Goal: Task Accomplishment & Management: Complete application form

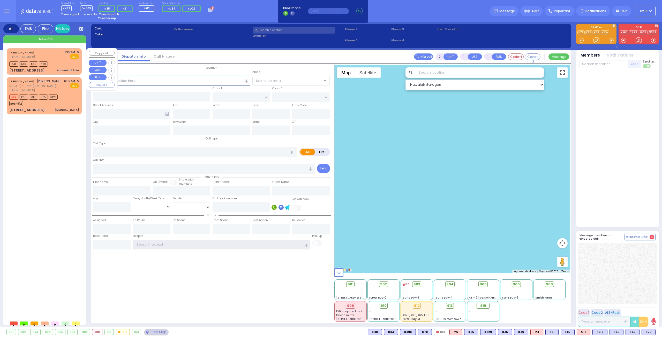
type input "ky18"
click at [66, 57] on div "EMS" at bounding box center [71, 56] width 16 height 5
type input "1"
type input "0"
select select
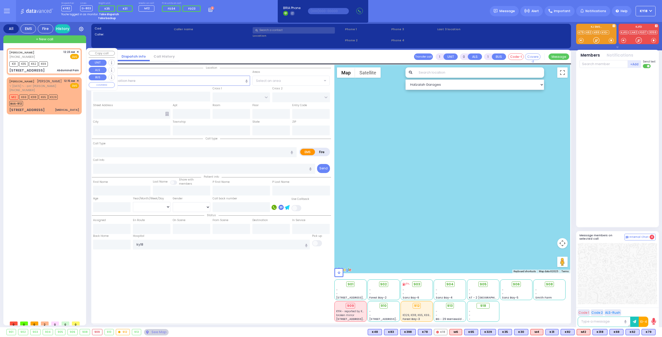
type input "Abdominal Pain"
radio input "true"
type input "20"
select select "Year"
select select "[DEMOGRAPHIC_DATA]"
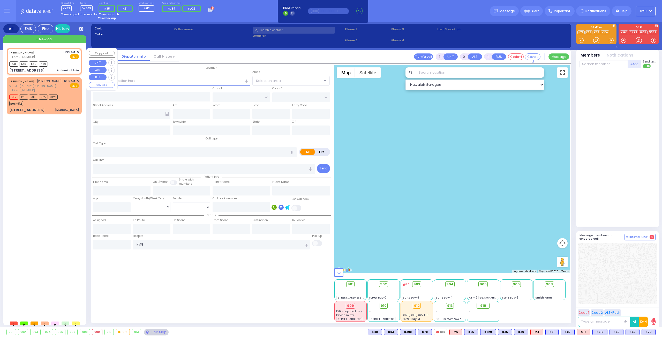
type input "00:23"
type input "00:25"
type input "DINEV RD"
type input "ISRAEL ZUPNICK DR"
type input "75 Bakertown Road"
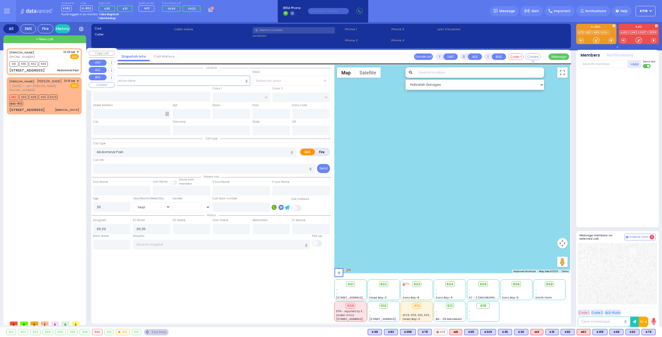
type input "207"
type input "Kiryas Joel"
type input "[US_STATE]"
type input "10950"
select select "Hatzalah Garages"
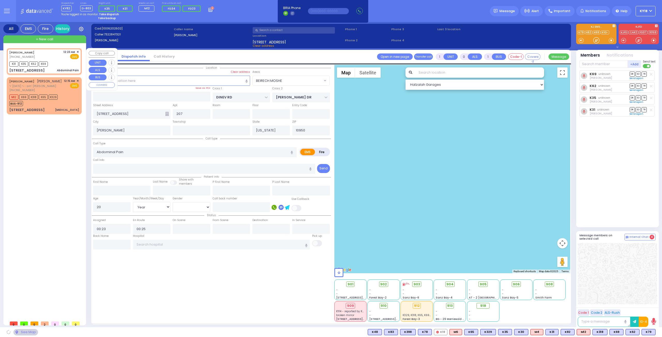
select select "BEIRECH MOSHE"
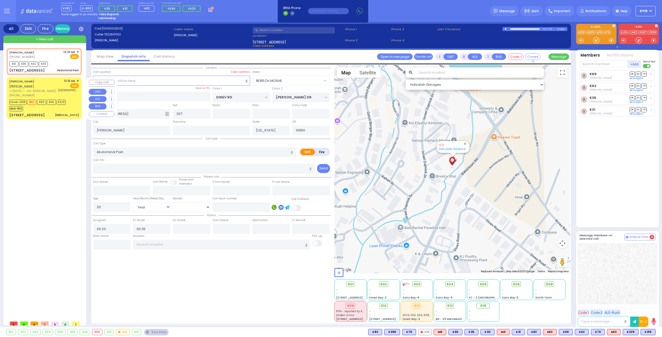
click at [56, 83] on div "JOEL MORDCHE KREMER יואל מרדכי קרעמער" at bounding box center [32, 84] width 47 height 10
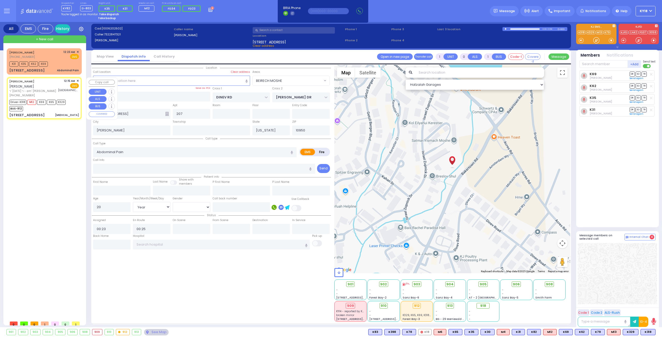
type input "1"
select select
type input "[MEDICAL_DATA]"
radio input "true"
type input "[PERSON_NAME]"
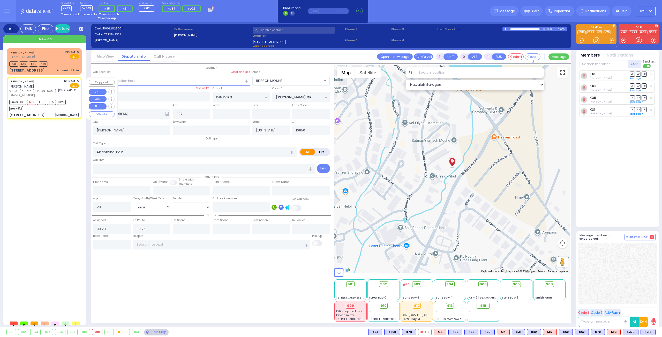
type input "[PERSON_NAME]"
select select
type input "00:15"
type input "00:17"
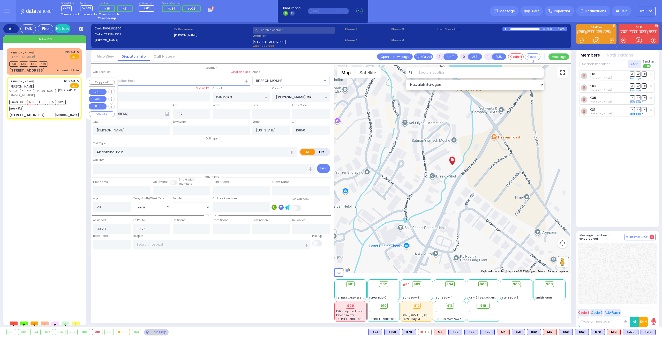
type input "00:42"
type input "[GEOGRAPHIC_DATA]- [GEOGRAPHIC_DATA]: Emergency Room"
select select "Hatzalah Garages"
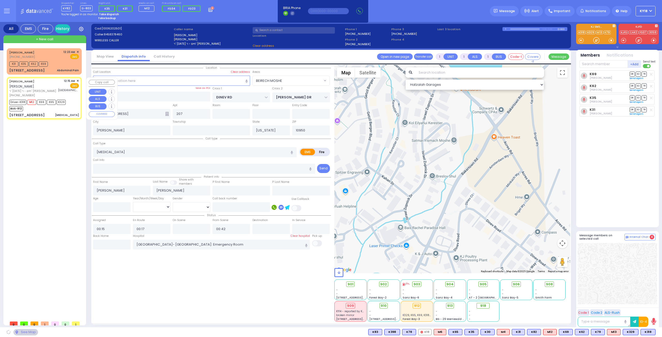
type input "[PERSON_NAME] COURT"
type input "TEPHANIC AVE"
type input "[STREET_ADDRESS]"
type input "Monroe"
select select "MONROE"
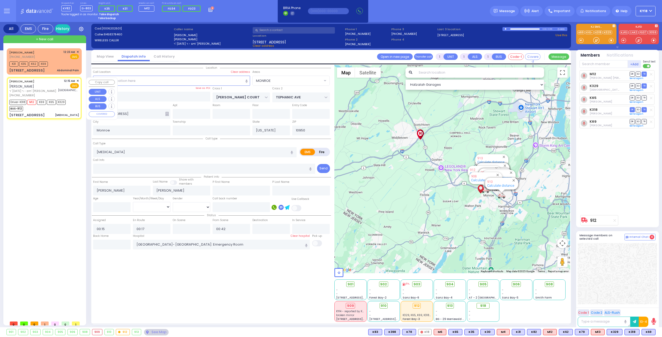
type input "6"
select select
radio input "true"
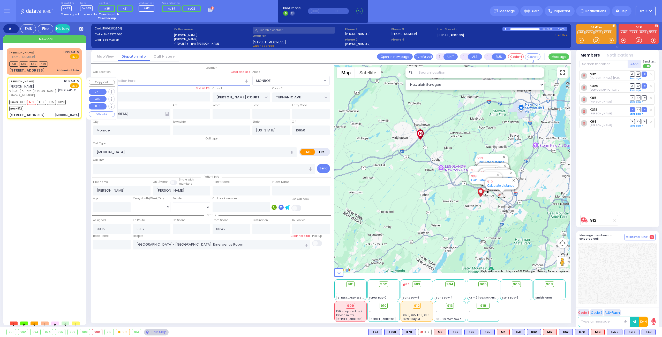
type input "Unknown"
select select "Year"
select select "Hatzalah Garages"
select select "MONROE"
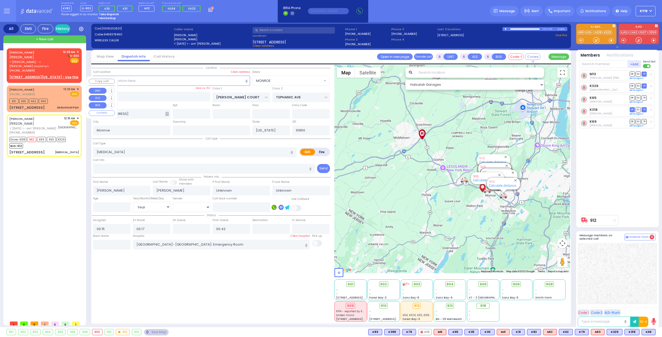
select select
radio input "true"
select select "Year"
type input "00:47"
type input "00:49"
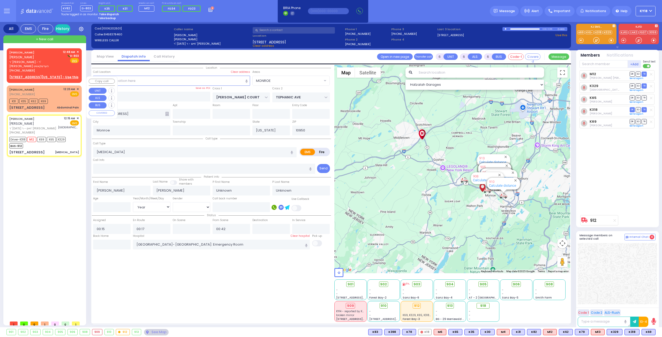
type input "00:52"
type input "00:47"
select select "Hatzalah Garages"
select select "MONROE"
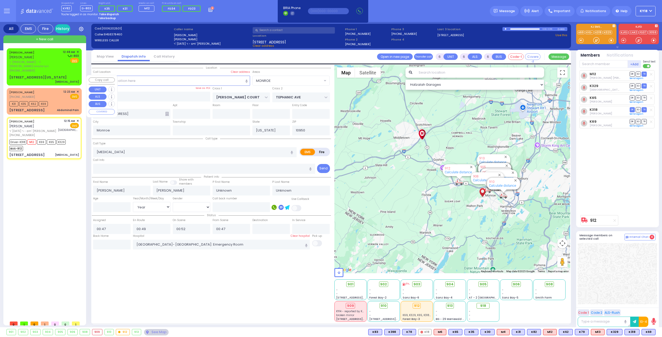
select select
radio input "true"
type input "Moshy"
type input "[PERSON_NAME]"
type input "1"
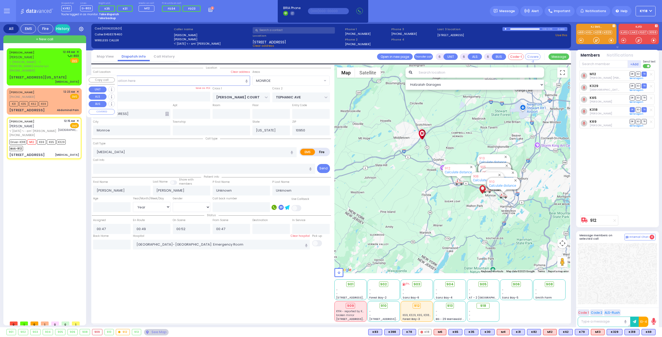
select select "Year"
select select "[DEMOGRAPHIC_DATA]"
select select "Hatzalah Garages"
select select "MONROE"
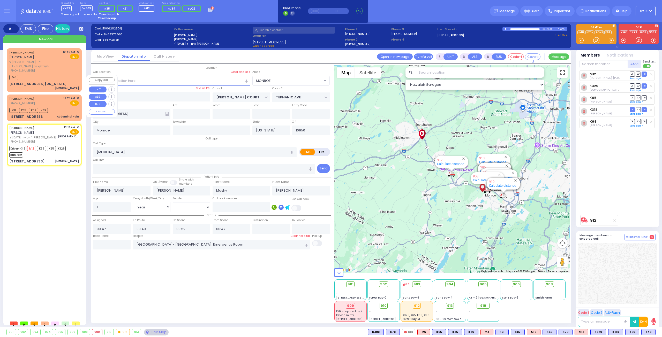
select select
radio input "true"
select select "Year"
select select "[DEMOGRAPHIC_DATA]"
select select "Hatzalah Garages"
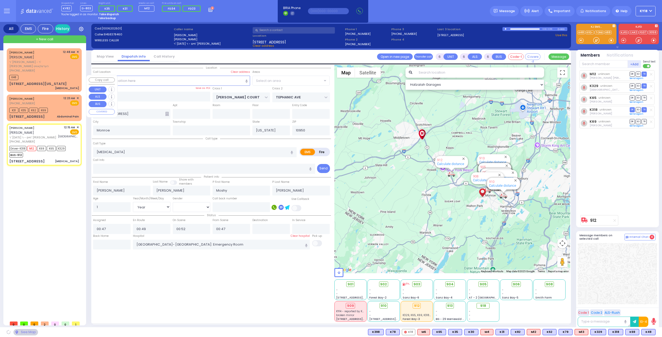
select select "MONROE"
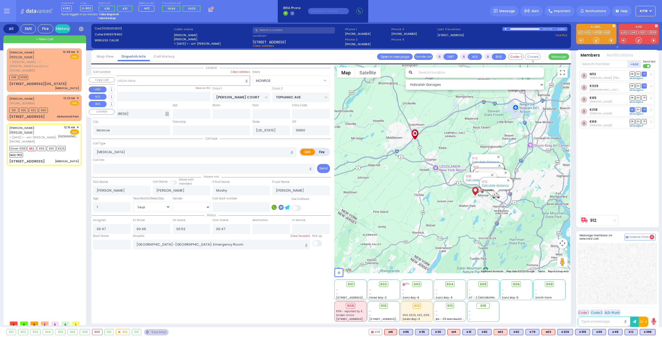
select select
radio input "true"
select select "Year"
select select "[DEMOGRAPHIC_DATA]"
select select "Hatzalah Garages"
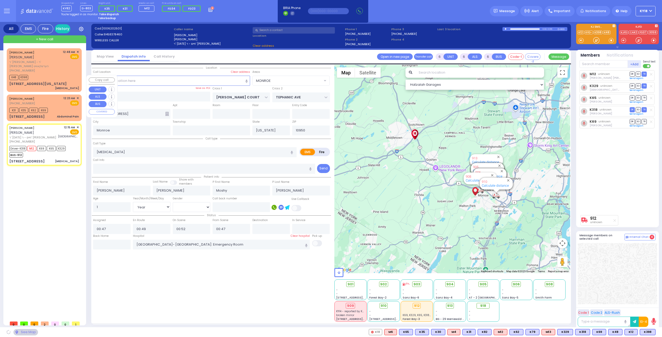
select select "MONROE"
select select
radio input "true"
select select "Year"
select select "[DEMOGRAPHIC_DATA]"
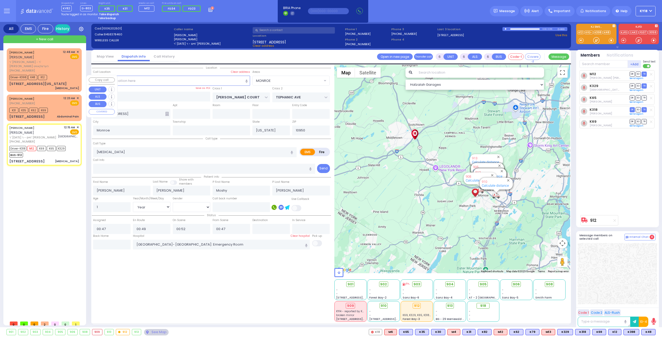
select select "Hatzalah Garages"
select select "MONROE"
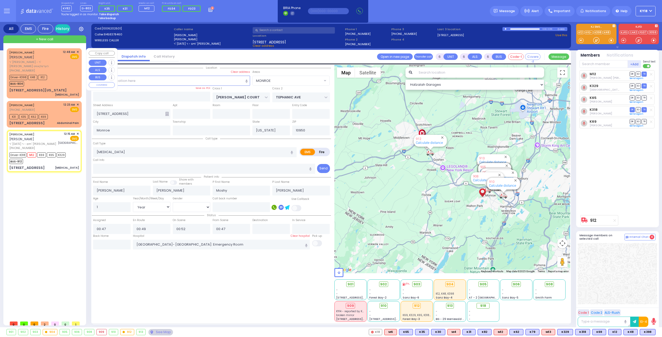
select select
radio input "true"
select select "Year"
select select "[DEMOGRAPHIC_DATA]"
select select "Hatzalah Garages"
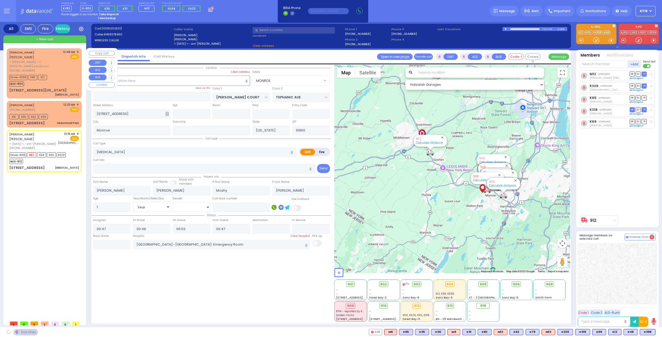
select select "MONROE"
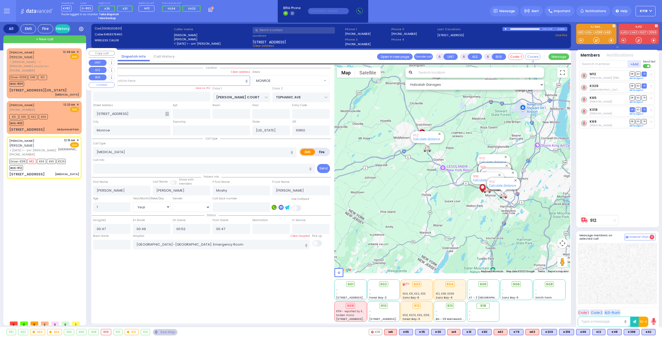
select select
radio input "true"
select select "Year"
select select "[DEMOGRAPHIC_DATA]"
type input "00:45"
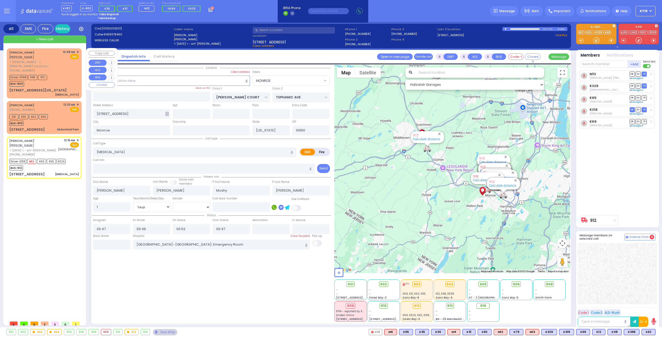
type input "00:59"
select select "Hatzalah Garages"
select select "MONROE"
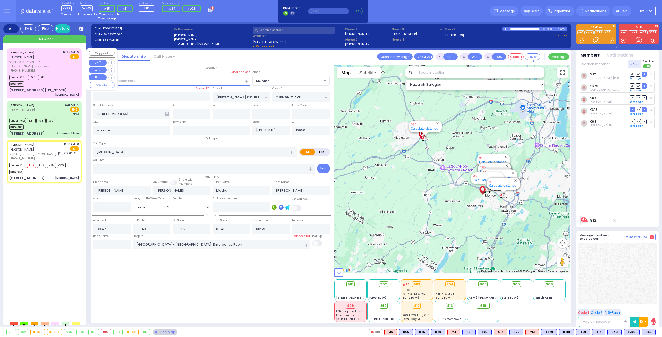
select select
radio input "true"
select select "Year"
select select "[DEMOGRAPHIC_DATA]"
select select "Hatzalah Garages"
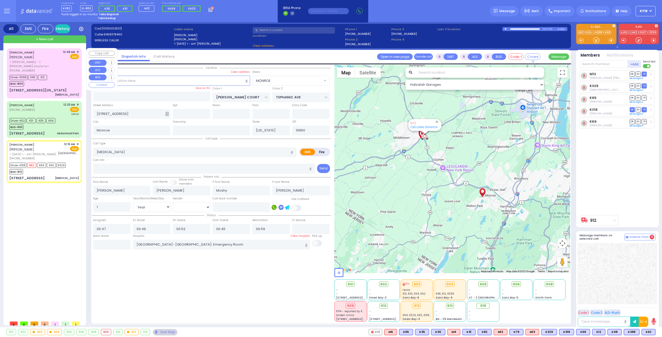
select select
radio input "true"
select select "Year"
select select "[DEMOGRAPHIC_DATA]"
select select "Hatzalah Garages"
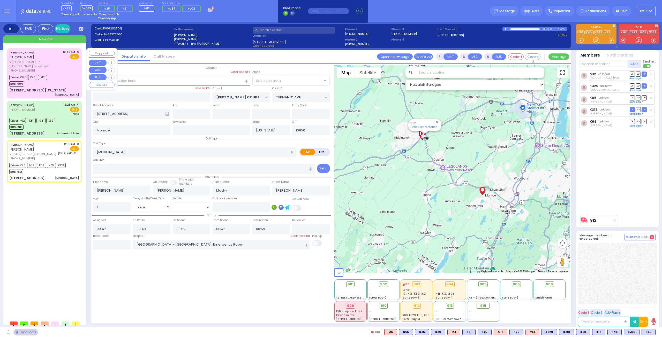
select select "MONROE"
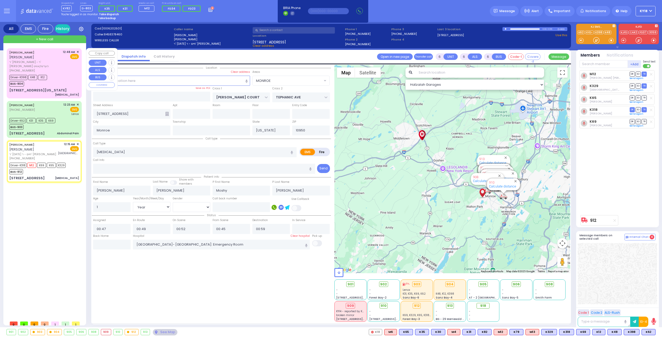
select select
radio input "true"
select select "Year"
select select "[DEMOGRAPHIC_DATA]"
select select "Hatzalah Garages"
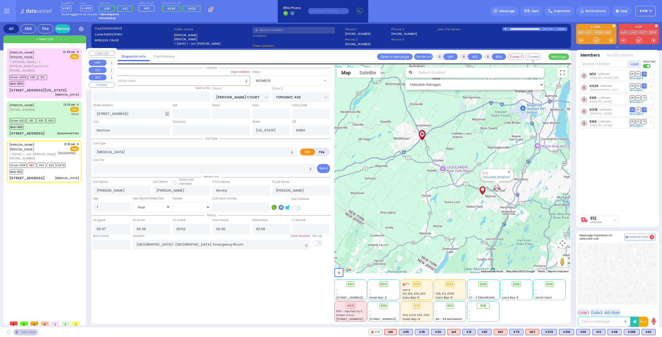
select select "MONROE"
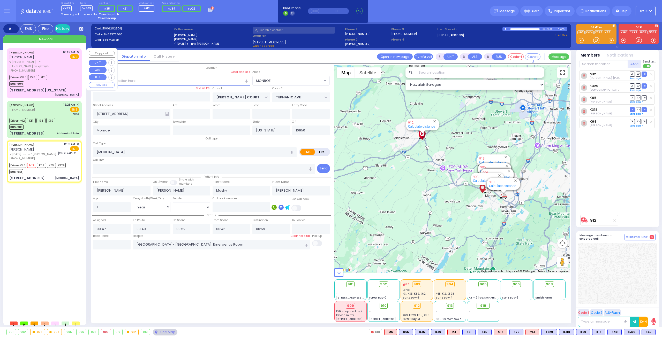
select select
radio input "true"
select select "Year"
select select "[DEMOGRAPHIC_DATA]"
select select "Hatzalah Garages"
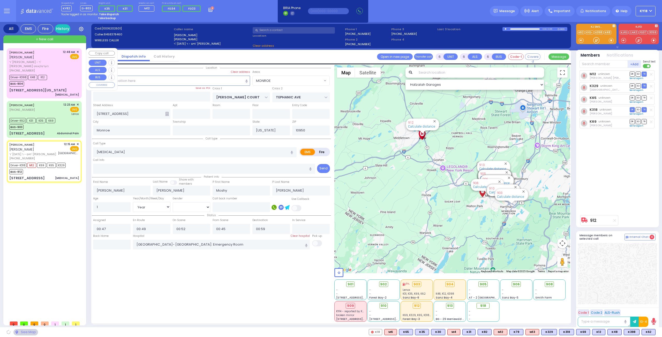
select select "MONROE"
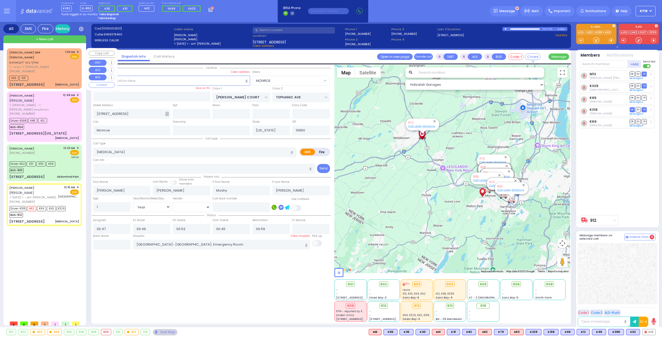
select select
radio input "true"
select select "Year"
select select "[DEMOGRAPHIC_DATA]"
select select "Hatzalah Garages"
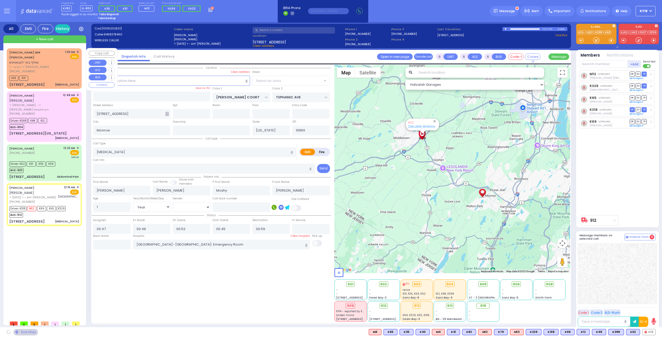
select select "MONROE"
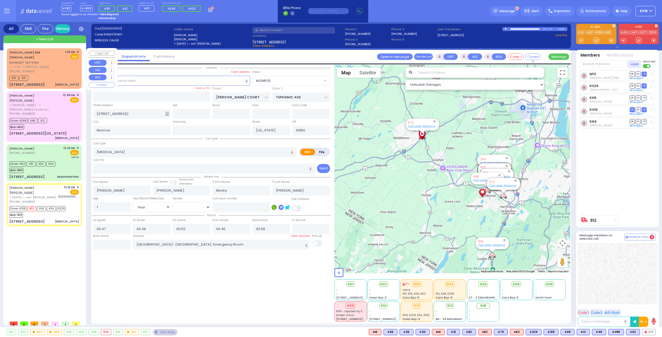
select select
radio input "true"
select select "Year"
select select "[DEMOGRAPHIC_DATA]"
select select "Hatzalah Garages"
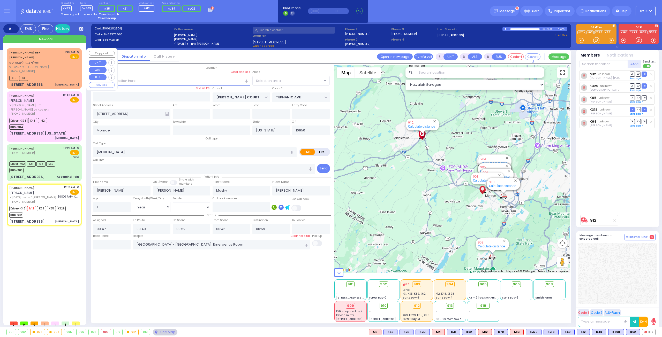
radio input "true"
select select "Year"
select select "[DEMOGRAPHIC_DATA]"
select select
select select "Hatzalah Garages"
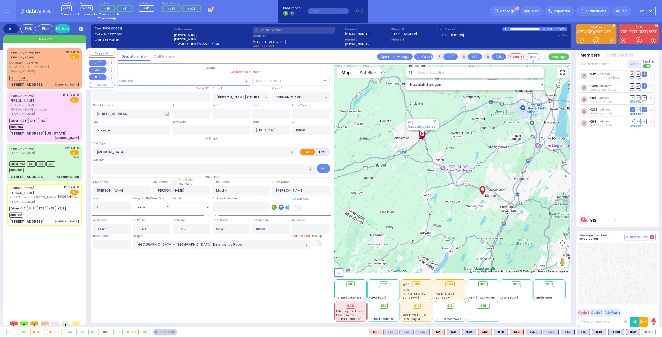
select select "MONROE"
select select
radio input "true"
select select "Year"
select select "[DEMOGRAPHIC_DATA]"
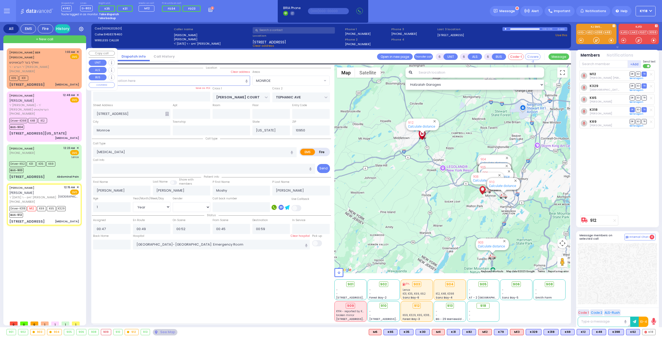
select select "Hatzalah Garages"
select select "MONROE"
select select "Year"
select select "[DEMOGRAPHIC_DATA]"
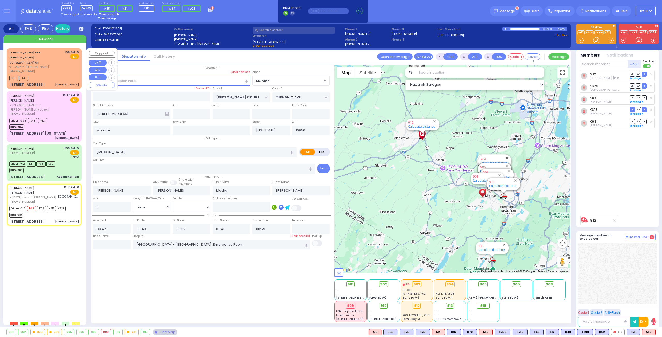
select select
radio input "true"
select select "Year"
select select "[DEMOGRAPHIC_DATA]"
select select "Hatzalah Garages"
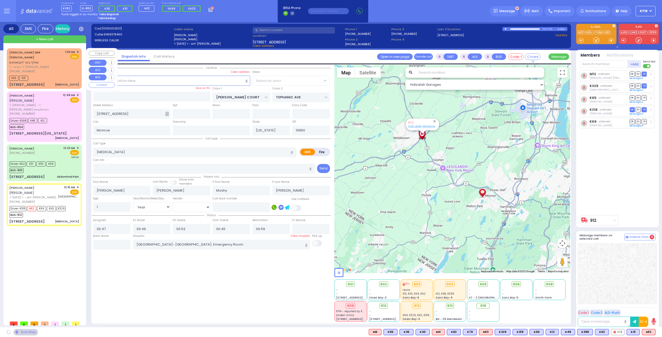
select select "MONROE"
select select
radio input "true"
select select "Year"
select select "[DEMOGRAPHIC_DATA]"
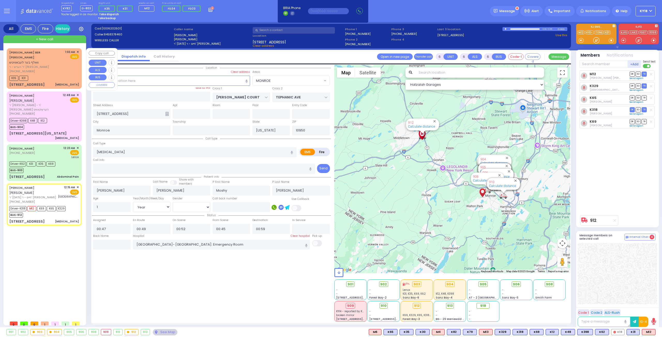
select select "Hatzalah Garages"
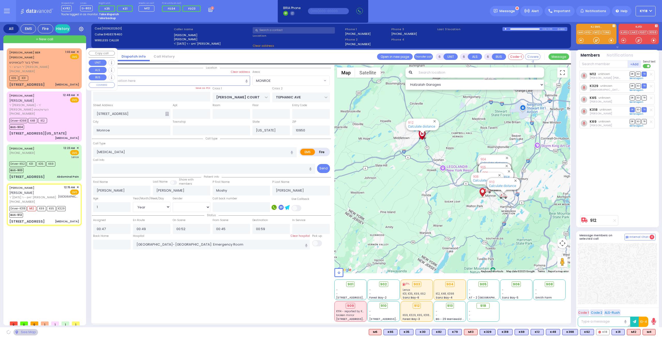
select select "MONROE"
select select
radio input "true"
select select "Year"
select select "[DEMOGRAPHIC_DATA]"
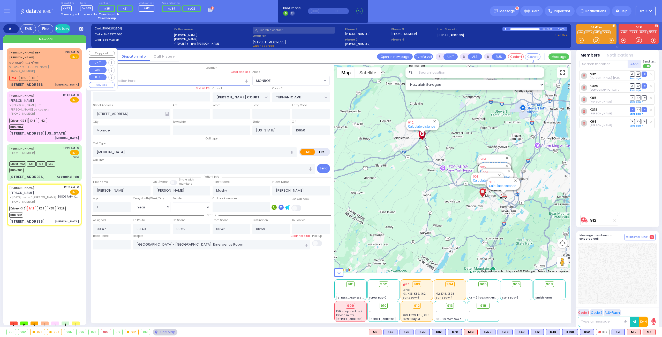
select select "Hatzalah Garages"
select select "MONROE"
select select
radio input "true"
select select "Year"
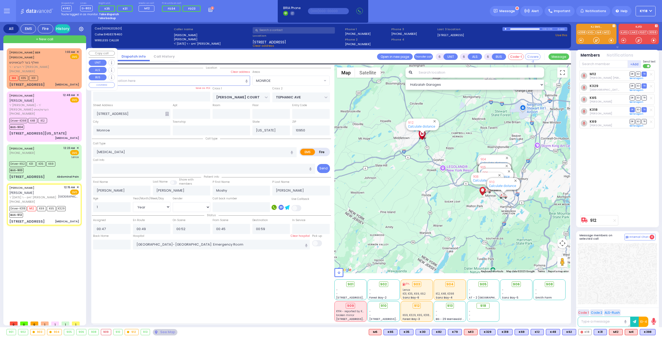
select select "[DEMOGRAPHIC_DATA]"
select select "Hatzalah Garages"
select select "MONROE"
select select
radio input "true"
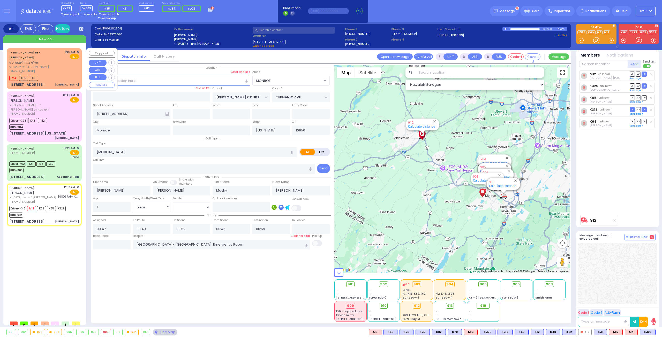
select select "Year"
select select "[DEMOGRAPHIC_DATA]"
select select "Hatzalah Garages"
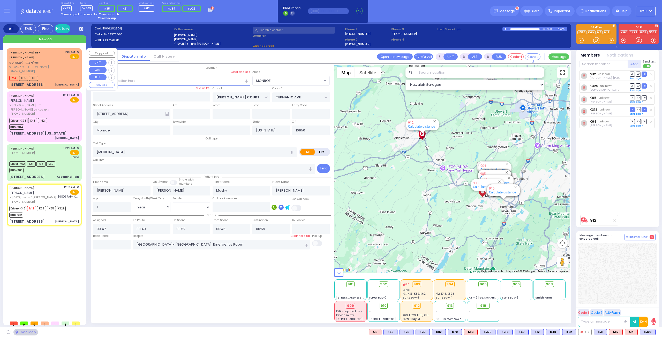
select select "MONROE"
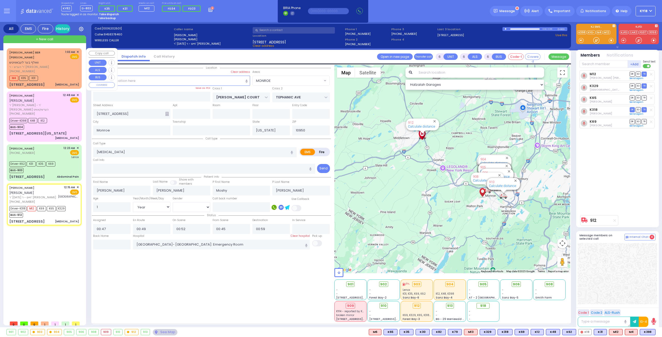
select select
radio input "true"
select select "Year"
select select "[DEMOGRAPHIC_DATA]"
select select "Hatzalah Garages"
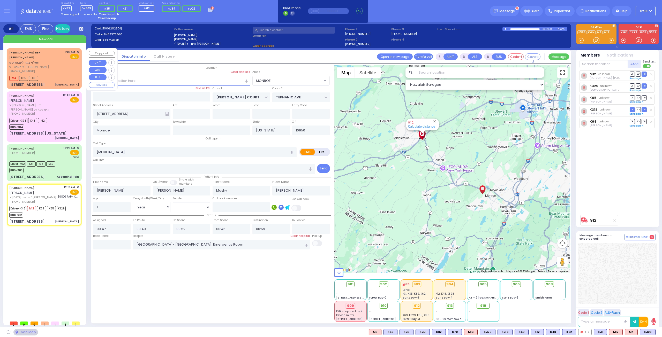
select select
radio input "true"
select select "Year"
select select "[DEMOGRAPHIC_DATA]"
select select "Hatzalah Garages"
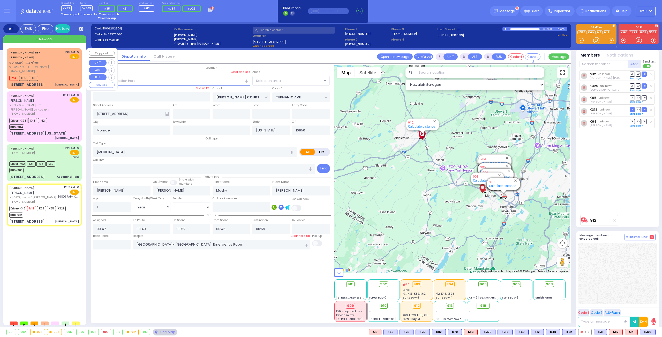
select select "MONROE"
select select
radio input "true"
select select "Year"
select select "[DEMOGRAPHIC_DATA]"
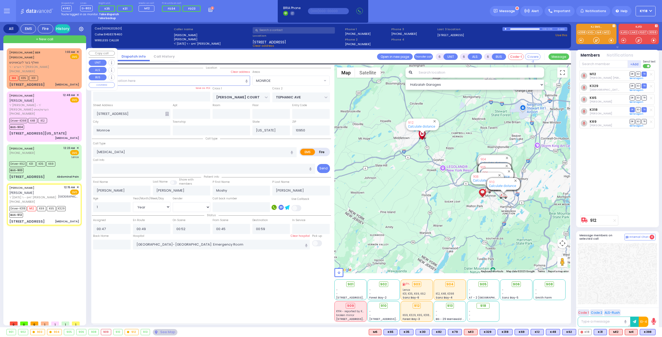
select select "Hatzalah Garages"
select select "MONROE"
select select
radio input "true"
select select "Year"
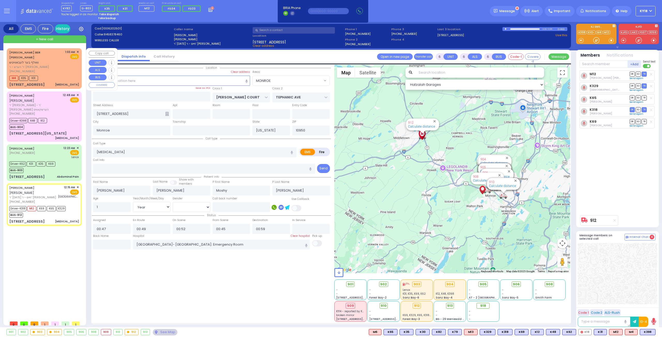
select select "[DEMOGRAPHIC_DATA]"
select select "Hatzalah Garages"
select select "MONROE"
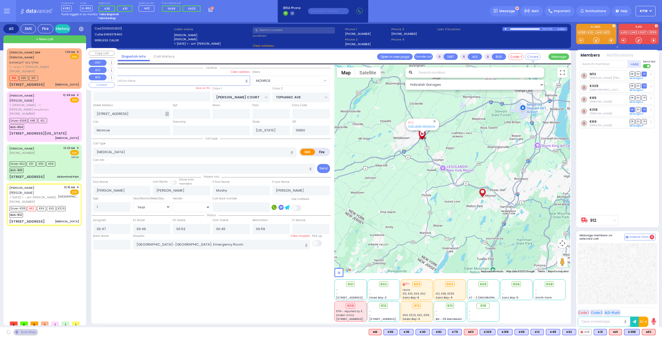
select select
radio input "true"
select select "Year"
select select "[DEMOGRAPHIC_DATA]"
select select "Hatzalah Garages"
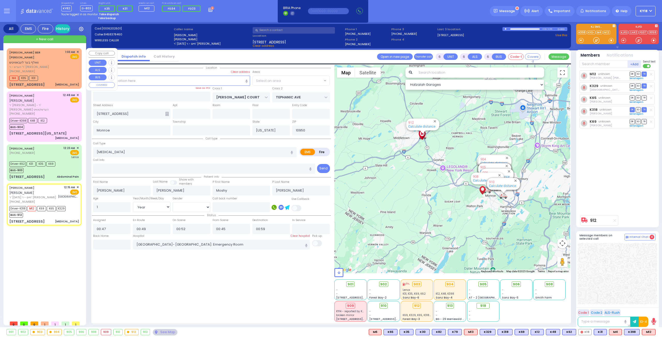
select select "MONROE"
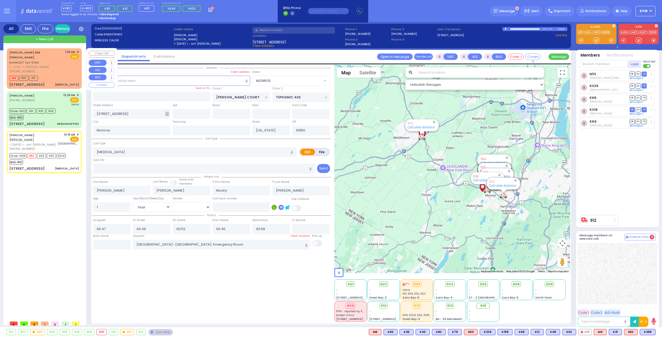
select select
radio input "true"
select select "Year"
select select "[DEMOGRAPHIC_DATA]"
select select "Hatzalah Garages"
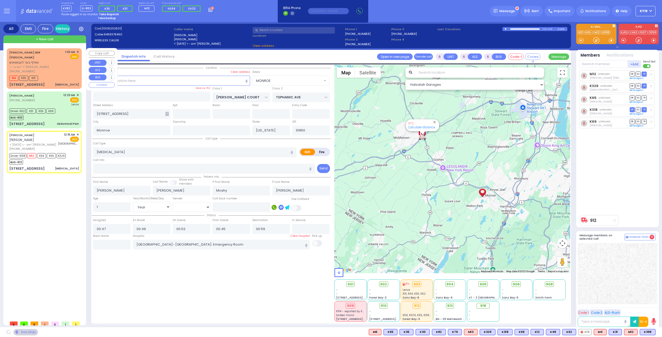
select select "MONROE"
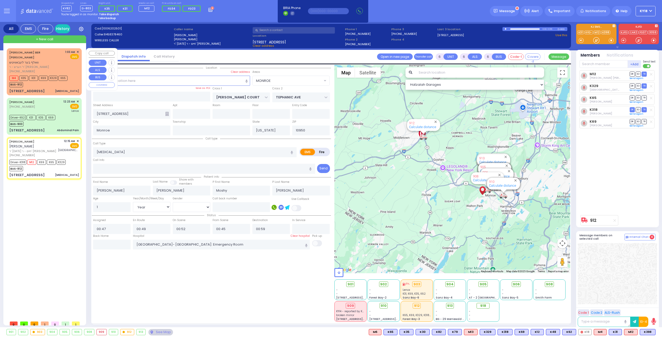
select select
radio input "true"
select select "Year"
select select "[DEMOGRAPHIC_DATA]"
select select "Hatzalah Garages"
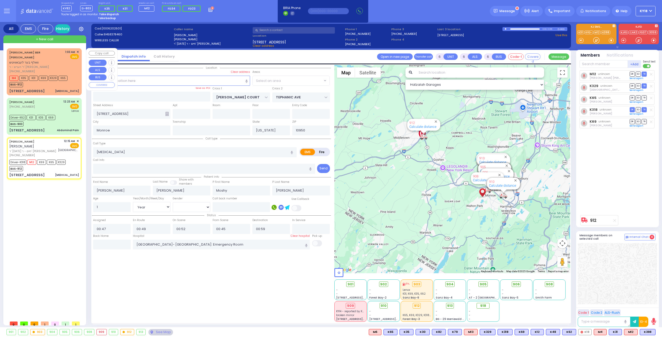
select select "MONROE"
select select
radio input "true"
select select "Year"
select select "[DEMOGRAPHIC_DATA]"
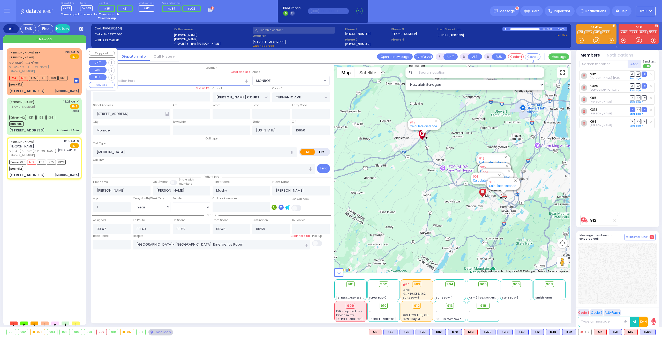
select select "Hatzalah Garages"
select select "MONROE"
select select
radio input "true"
select select "Year"
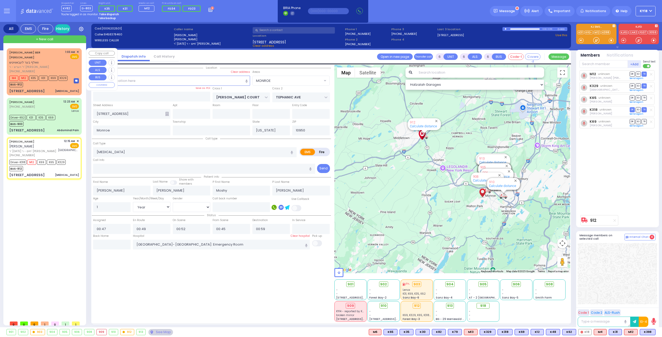
select select "[DEMOGRAPHIC_DATA]"
select select "Hatzalah Garages"
select select "MONROE"
select select
radio input "true"
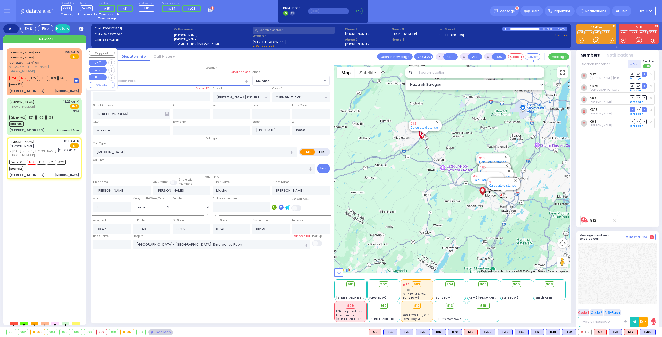
select select "Year"
select select "[DEMOGRAPHIC_DATA]"
select select "Hatzalah Garages"
select select "MONROE"
select select
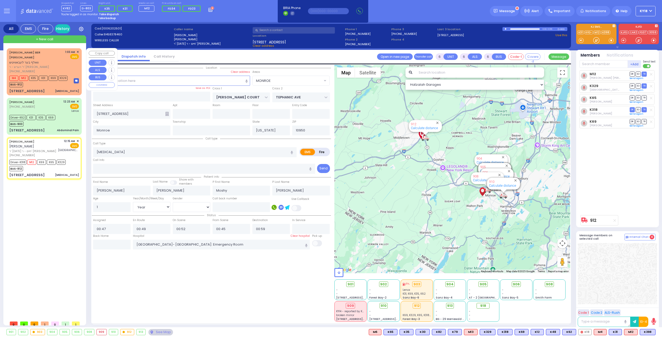
radio input "true"
select select "Year"
select select "[DEMOGRAPHIC_DATA]"
select select "Hatzalah Garages"
select select "MONROE"
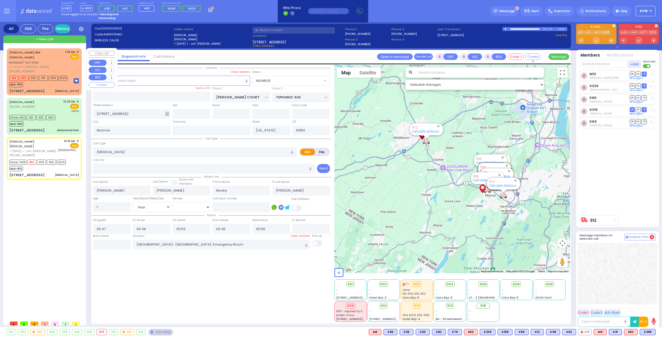
select select
radio input "true"
select select "Year"
select select "[DEMOGRAPHIC_DATA]"
select select "Hatzalah Garages"
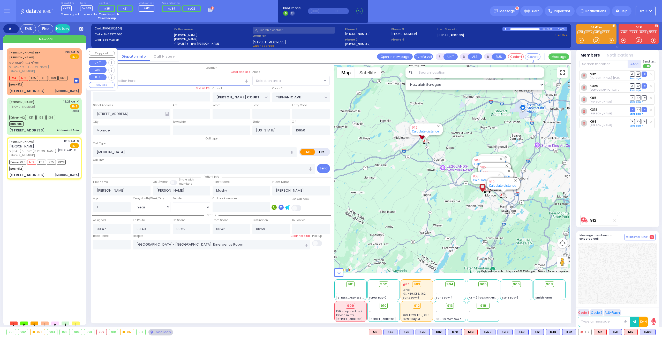
select select "MONROE"
select select
radio input "true"
select select "Year"
select select "[DEMOGRAPHIC_DATA]"
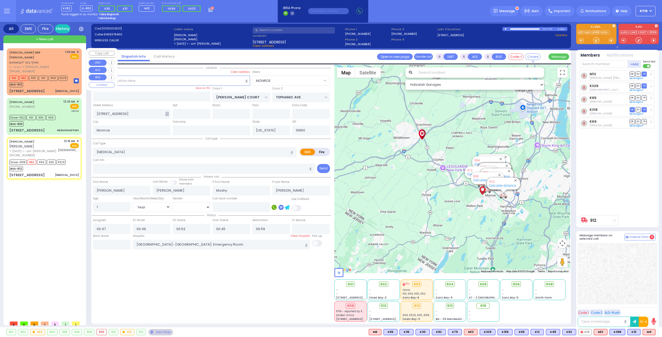
select select "Hatzalah Garages"
select select "MONROE"
select select
radio input "true"
select select "Year"
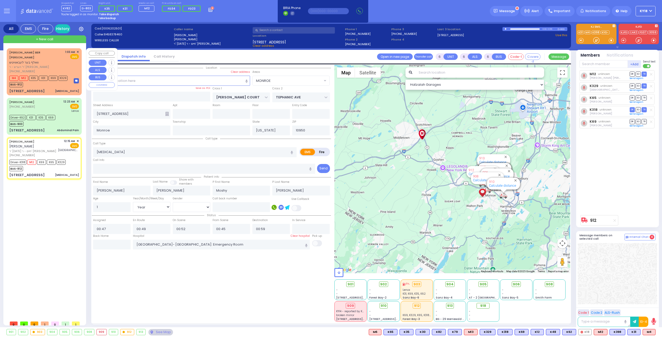
select select "[DEMOGRAPHIC_DATA]"
select select "Hatzalah Garages"
select select "MONROE"
select select
radio input "true"
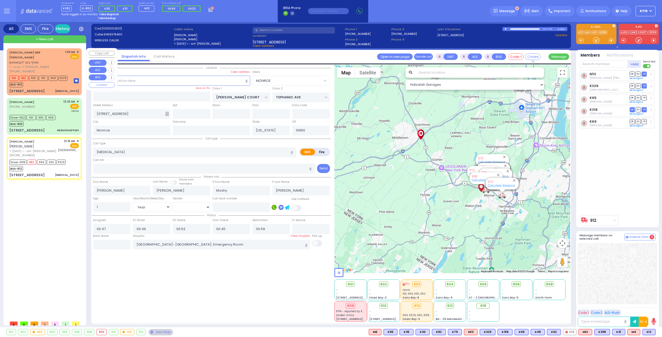
select select "Year"
select select "[DEMOGRAPHIC_DATA]"
select select "Hatzalah Garages"
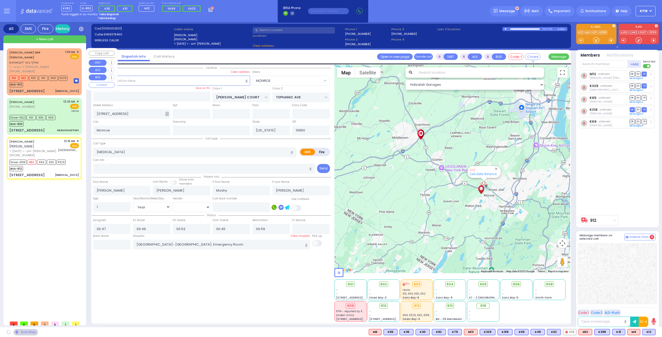
select select "MONROE"
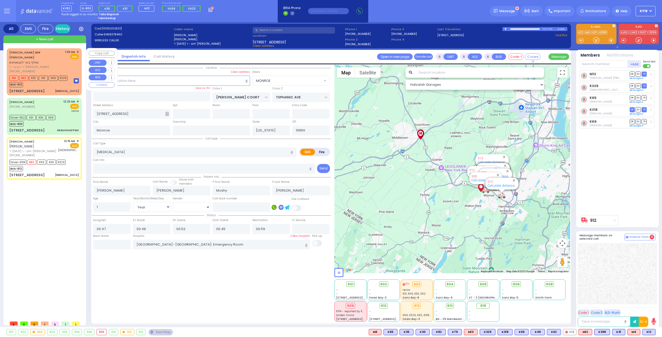
select select
radio input "true"
select select "Year"
select select "[DEMOGRAPHIC_DATA]"
select select "Hatzalah Garages"
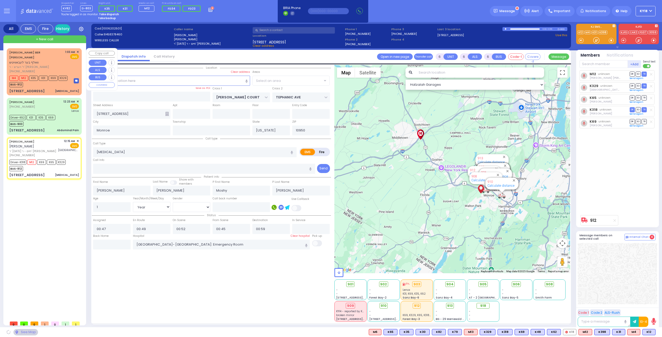
select select "MONROE"
select select
radio input "true"
select select "Year"
select select "[DEMOGRAPHIC_DATA]"
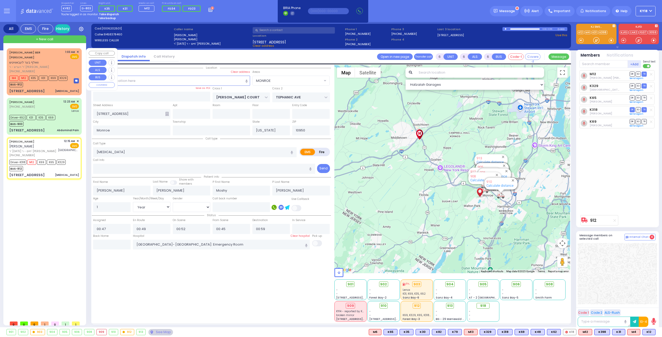
select select "Hatzalah Garages"
select select "MONROE"
select select
radio input "true"
select select "Year"
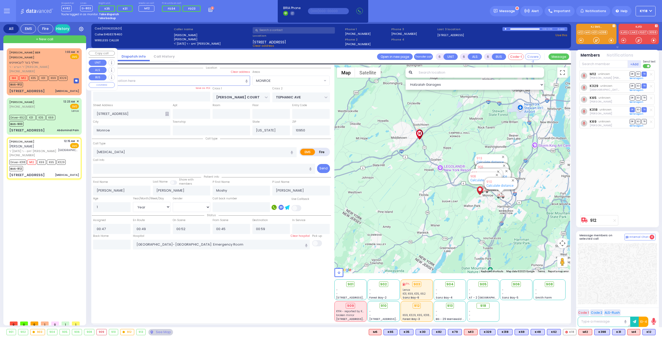
select select "[DEMOGRAPHIC_DATA]"
select select "Hatzalah Garages"
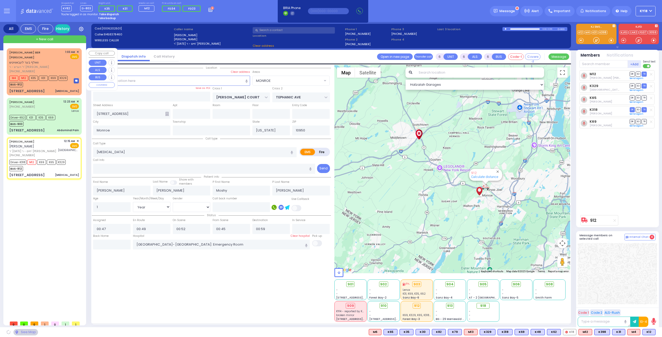
select select "MONROE"
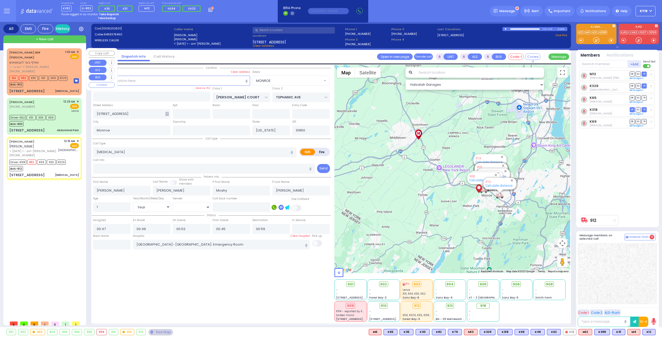
select select
radio input "true"
select select "Year"
select select "[DEMOGRAPHIC_DATA]"
select select "Hatzalah Garages"
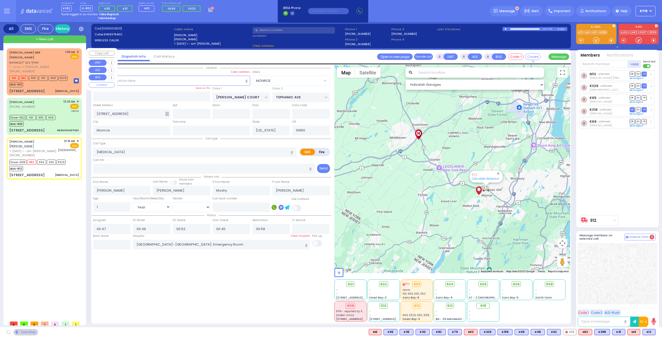
select select "MONROE"
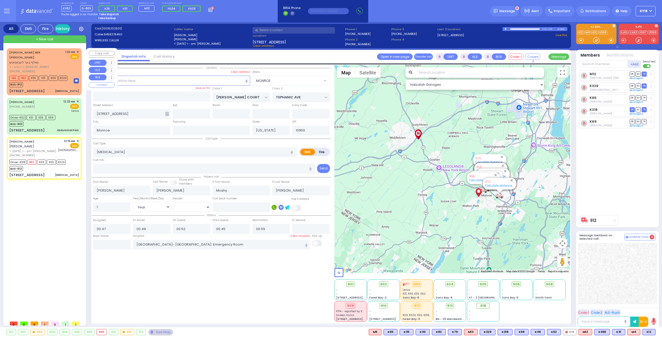
select select
radio input "true"
select select "Year"
select select "[DEMOGRAPHIC_DATA]"
select select "Hatzalah Garages"
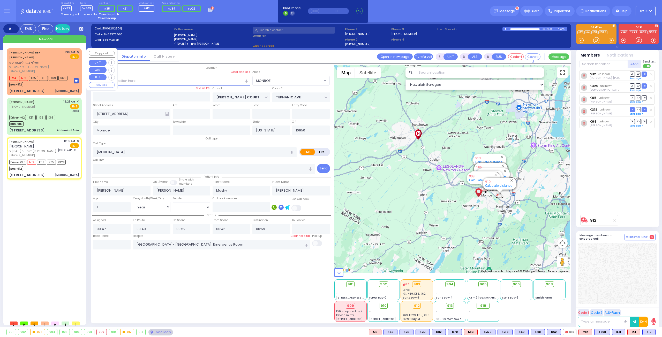
select select
radio input "true"
select select "Year"
select select "[DEMOGRAPHIC_DATA]"
select select "Hatzalah Garages"
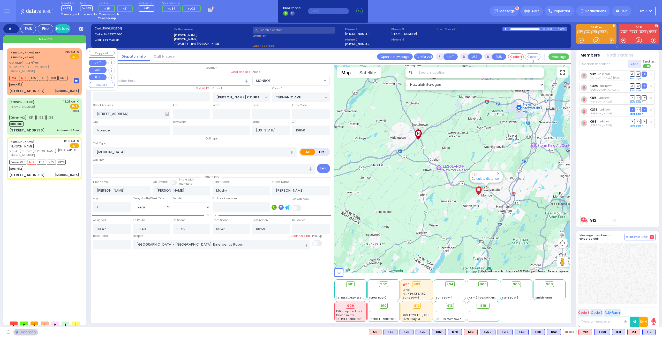
select select "MONROE"
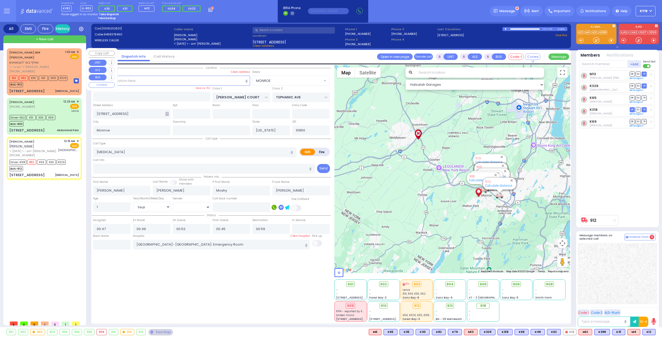
select select
radio input "true"
select select "Year"
select select "[DEMOGRAPHIC_DATA]"
select select "Hatzalah Garages"
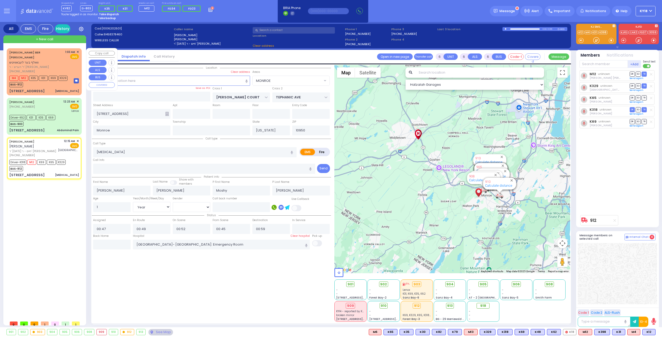
select select "MONROE"
select select "Year"
select select "[DEMOGRAPHIC_DATA]"
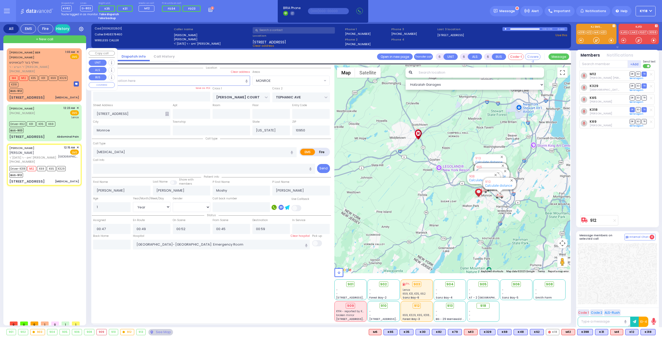
select select
radio input "true"
select select "Year"
select select "[DEMOGRAPHIC_DATA]"
select select "Hatzalah Garages"
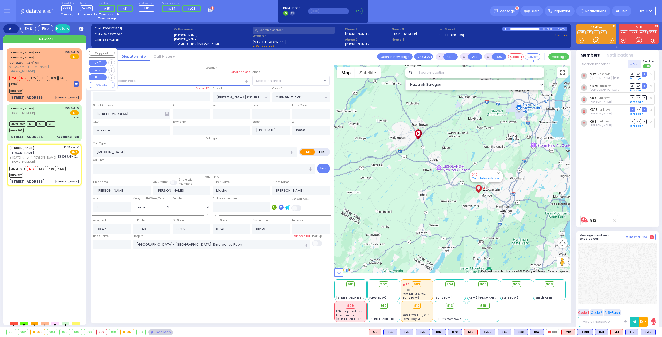
select select "MONROE"
select select
radio input "true"
select select "Year"
select select "[DEMOGRAPHIC_DATA]"
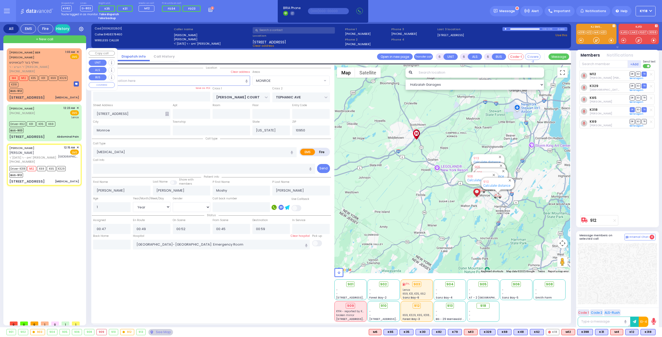
select select "Hatzalah Garages"
select select "MONROE"
select select
radio input "true"
select select "Year"
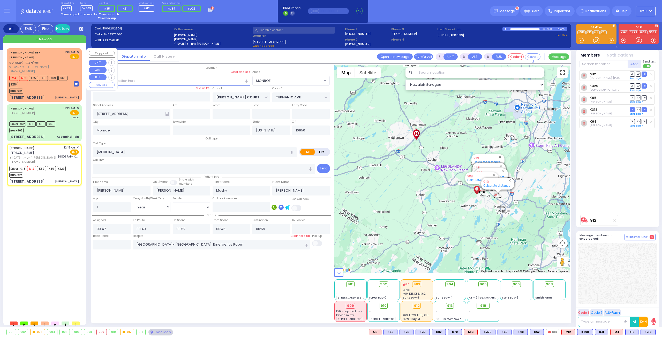
select select "[DEMOGRAPHIC_DATA]"
select select "Hatzalah Garages"
select select "MONROE"
select select
radio input "true"
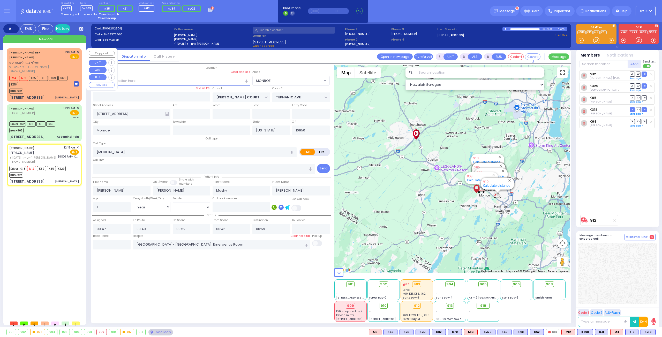
select select "Year"
select select "[DEMOGRAPHIC_DATA]"
select select "Hatzalah Garages"
select select "MONROE"
select select
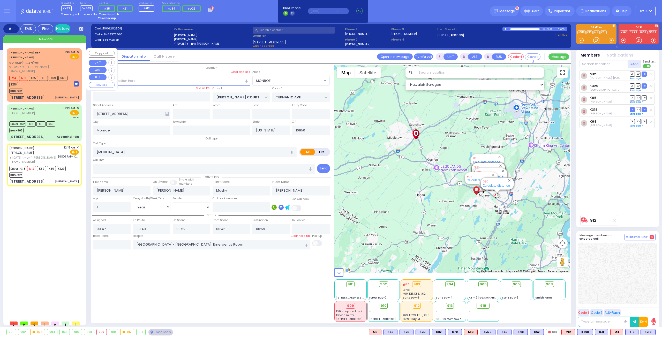
radio input "true"
select select "Year"
select select "[DEMOGRAPHIC_DATA]"
select select "Hatzalah Garages"
select select "MONROE"
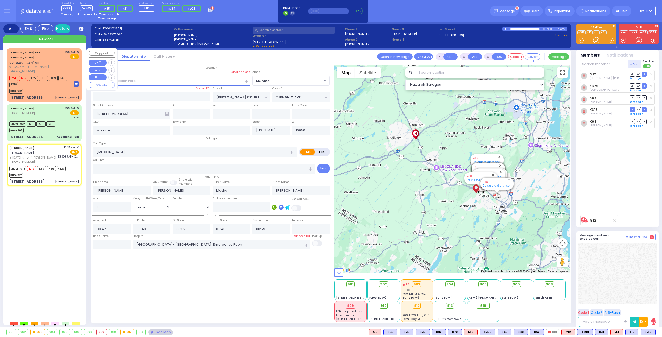
select select
radio input "true"
select select "Year"
select select "[DEMOGRAPHIC_DATA]"
select select "Hatzalah Garages"
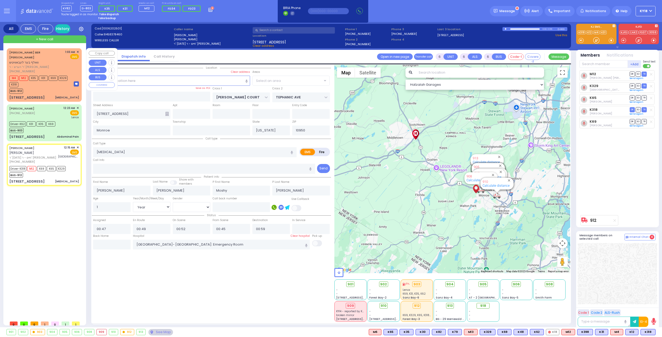
select select "MONROE"
select select
radio input "true"
select select "Year"
select select "[DEMOGRAPHIC_DATA]"
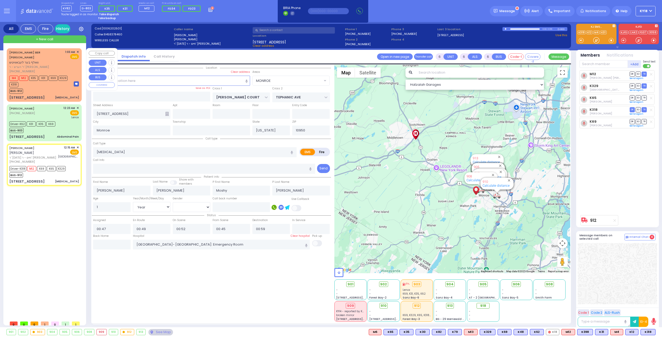
select select "Hatzalah Garages"
select select "MONROE"
select select
radio input "true"
select select "Year"
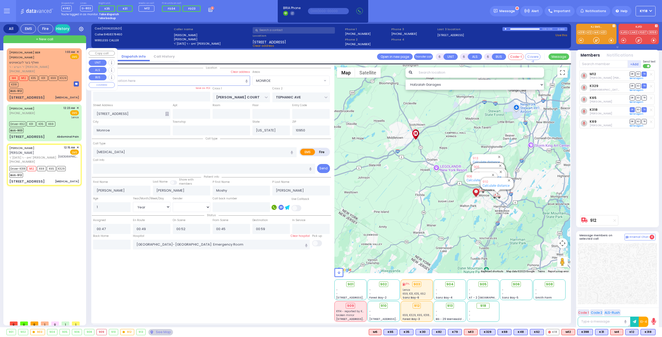
select select "[DEMOGRAPHIC_DATA]"
select select "Hatzalah Garages"
select select "MONROE"
select select
radio input "true"
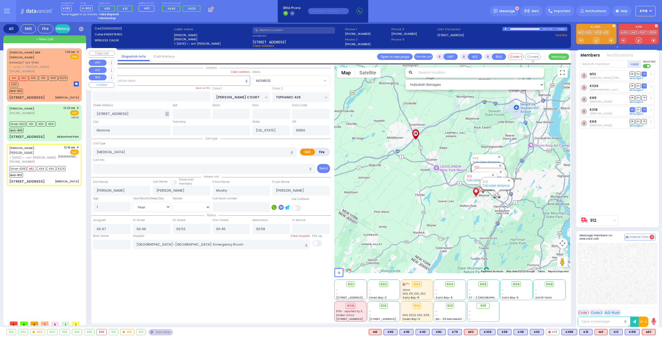
select select "Year"
select select "[DEMOGRAPHIC_DATA]"
select select "Hatzalah Garages"
select select "MONROE"
select select
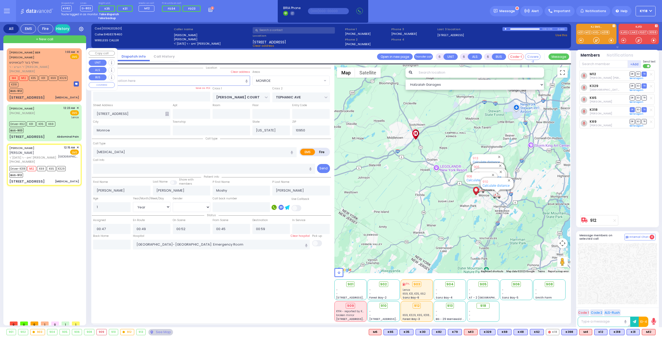
radio input "true"
select select "Year"
select select "[DEMOGRAPHIC_DATA]"
select select "Hatzalah Garages"
select select "MONROE"
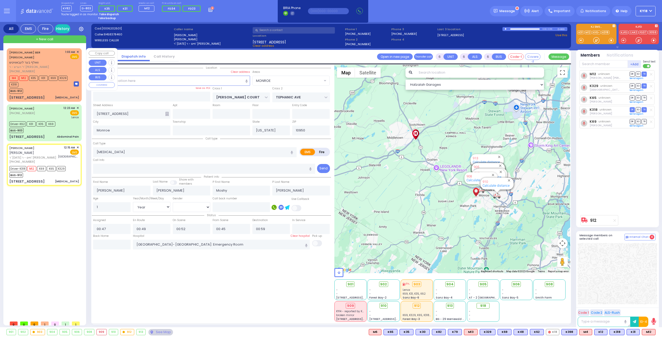
select select
radio input "true"
select select "Year"
select select "[DEMOGRAPHIC_DATA]"
select select "Hatzalah Garages"
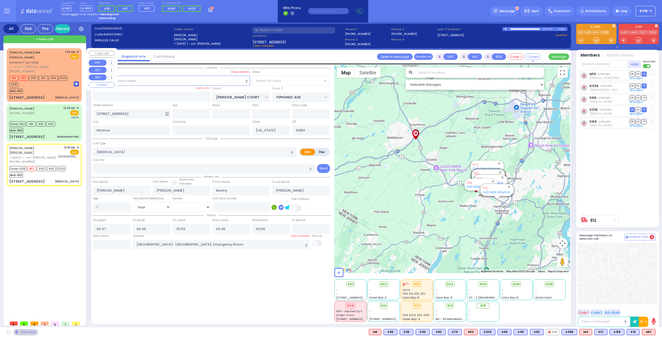
select select "MONROE"
select select
radio input "true"
select select "Year"
select select "[DEMOGRAPHIC_DATA]"
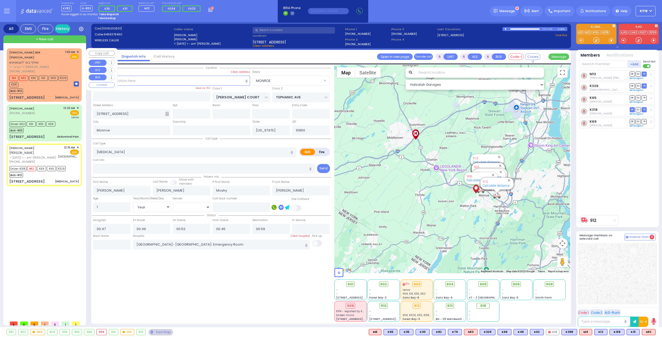
select select "Hatzalah Garages"
select select "MONROE"
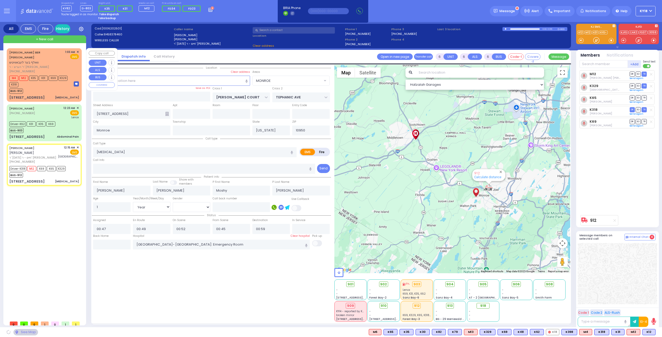
select select
radio input "true"
select select "Year"
select select "[DEMOGRAPHIC_DATA]"
select select "Hatzalah Garages"
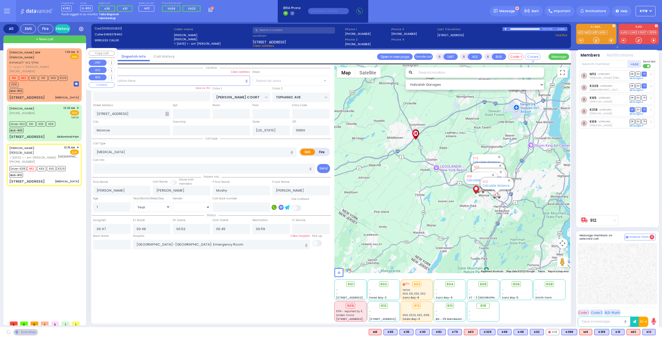
select select "MONROE"
select select
radio input "true"
select select "Year"
select select "[DEMOGRAPHIC_DATA]"
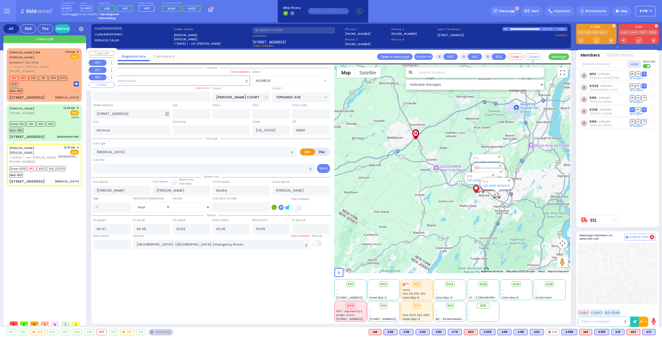
select select "Hatzalah Garages"
select select "MONROE"
select select
radio input "true"
select select "Year"
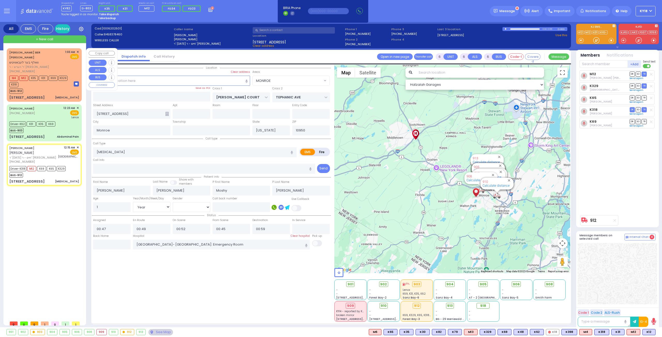
select select "[DEMOGRAPHIC_DATA]"
select select "Hatzalah Garages"
select select "MONROE"
select select
radio input "true"
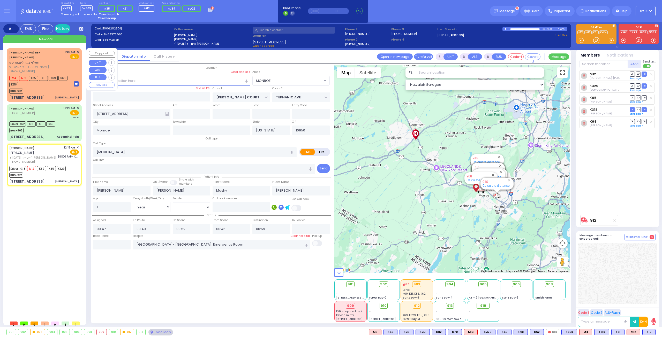
select select "Year"
select select "[DEMOGRAPHIC_DATA]"
select select "Hatzalah Garages"
select select "MONROE"
select select
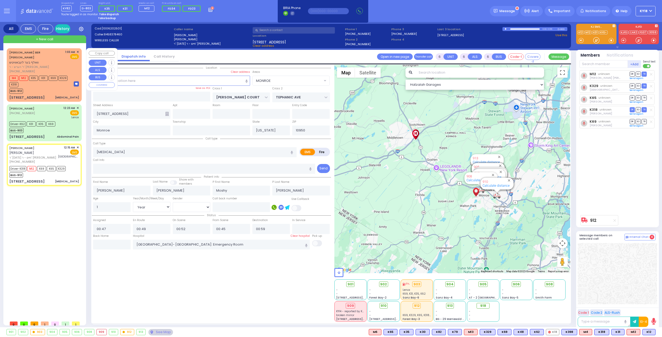
radio input "true"
select select "Year"
select select "[DEMOGRAPHIC_DATA]"
select select "Hatzalah Garages"
select select "MONROE"
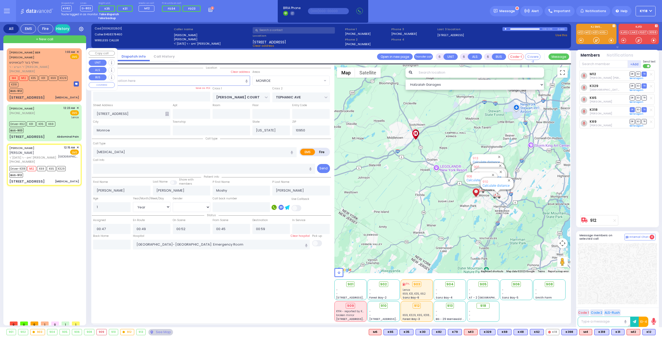
select select
radio input "true"
select select "Year"
select select "[DEMOGRAPHIC_DATA]"
select select "Hatzalah Garages"
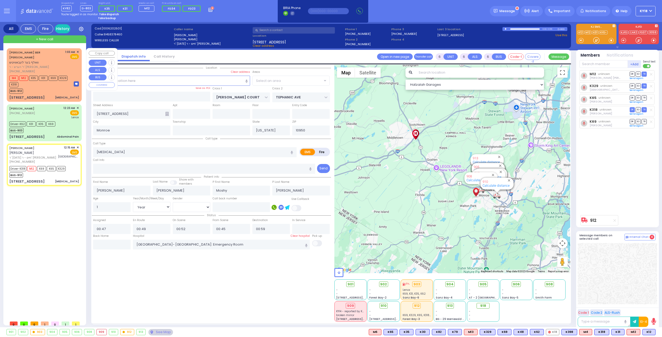
select select "MONROE"
select select
radio input "true"
select select "Year"
select select "[DEMOGRAPHIC_DATA]"
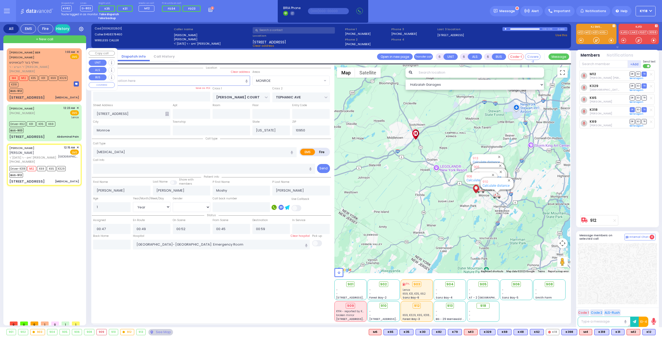
select select "Hatzalah Garages"
select select "MONROE"
select select
radio input "true"
select select "Year"
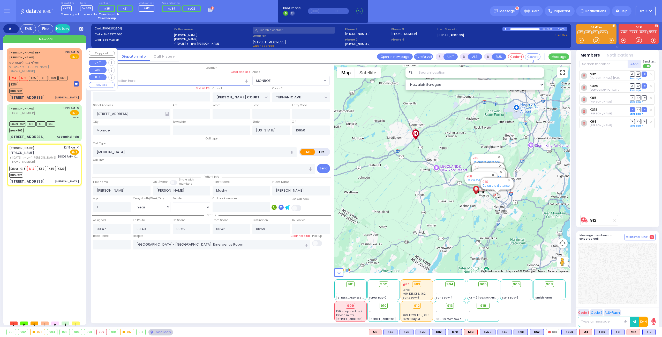
select select "[DEMOGRAPHIC_DATA]"
select select "Hatzalah Garages"
select select "MONROE"
